Goal: Transaction & Acquisition: Purchase product/service

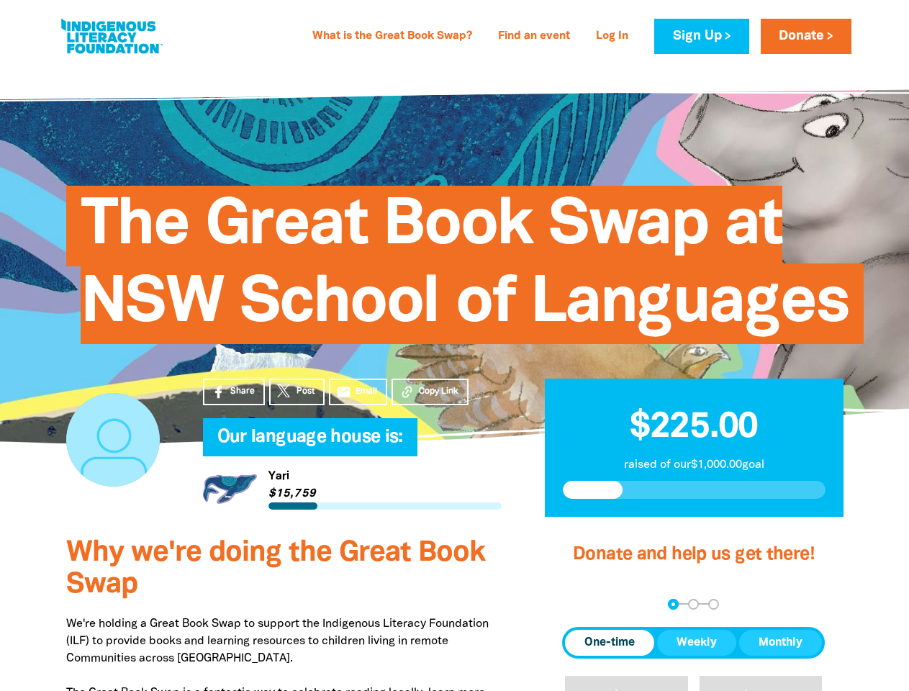
click at [454, 344] on span "The Great Book Swap at NSW School of Languages" at bounding box center [465, 270] width 769 height 148
click at [430, 392] on span "Copy Link" at bounding box center [439, 391] width 40 height 13
click at [582, 604] on div "arrow_back Back Step 1 Step 2 Step 3" at bounding box center [693, 604] width 263 height 11
click at [673, 604] on div "Navigate to step 1 of 3 to enter your donation amount" at bounding box center [673, 604] width 4 height 4
click at [610, 643] on span "One-time" at bounding box center [609, 642] width 50 height 17
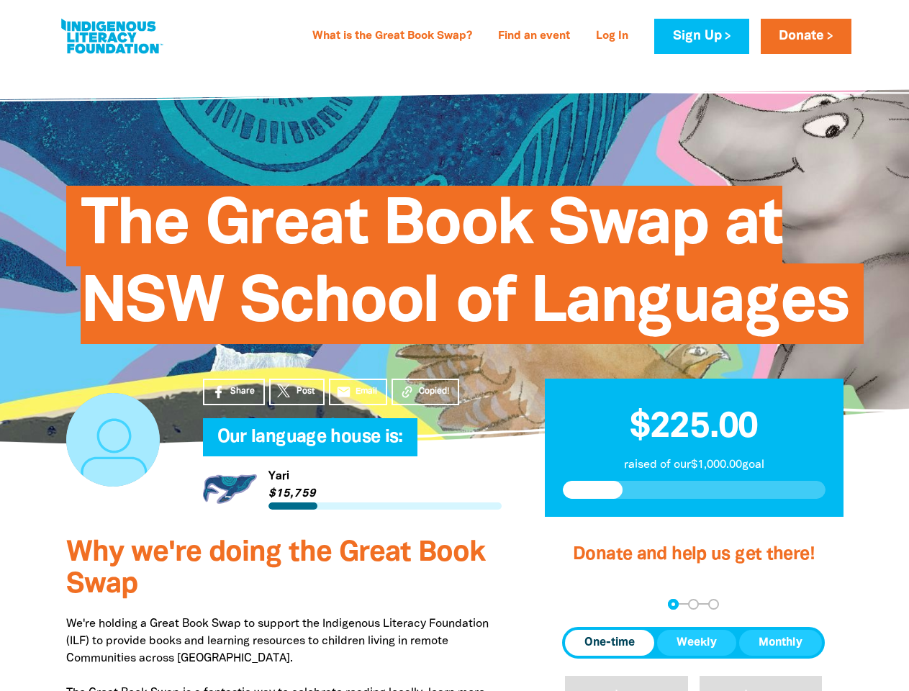
click at [697, 643] on span "Weekly" at bounding box center [697, 642] width 40 height 17
